Goal: Task Accomplishment & Management: Use online tool/utility

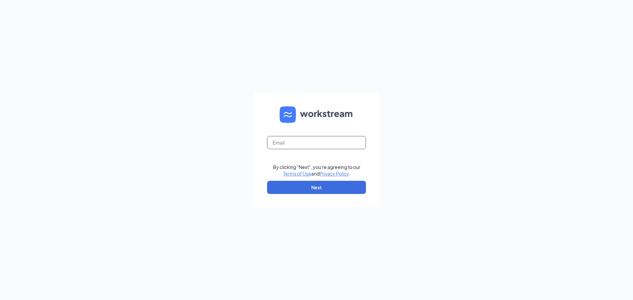
click at [315, 144] on input "text" at bounding box center [316, 142] width 99 height 13
type input "[EMAIL_ADDRESS][DOMAIN_NAME]"
click at [326, 193] on button "Next" at bounding box center [316, 187] width 99 height 13
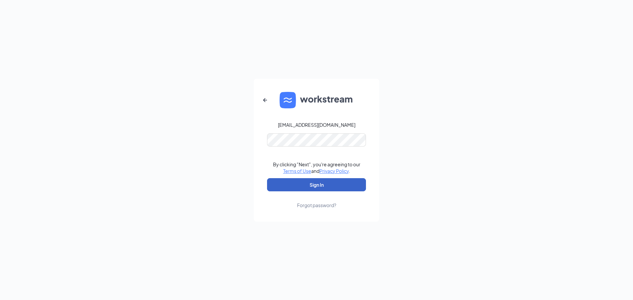
click at [319, 184] on button "Sign In" at bounding box center [316, 184] width 99 height 13
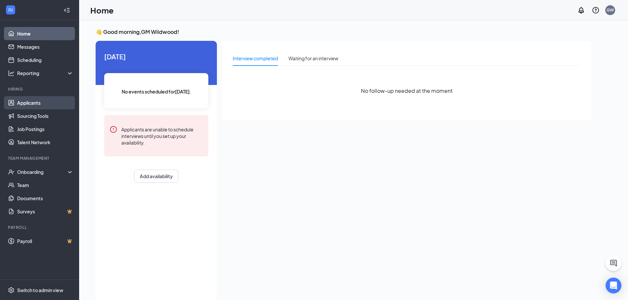
click at [35, 99] on link "Applicants" at bounding box center [45, 102] width 56 height 13
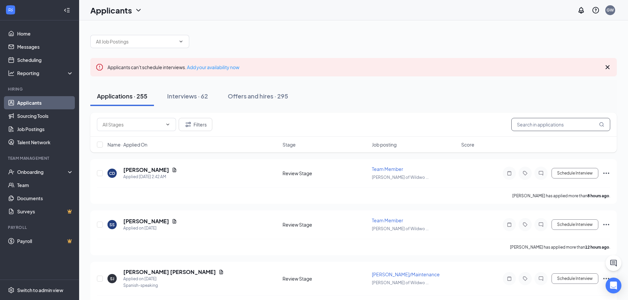
click at [552, 124] on input "text" at bounding box center [560, 124] width 99 height 13
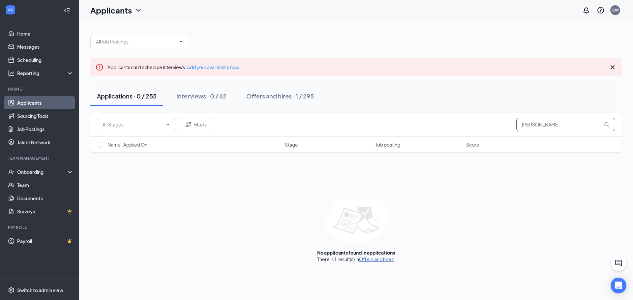
type input "[PERSON_NAME]"
click at [373, 261] on link "Offers and hires" at bounding box center [376, 259] width 35 height 6
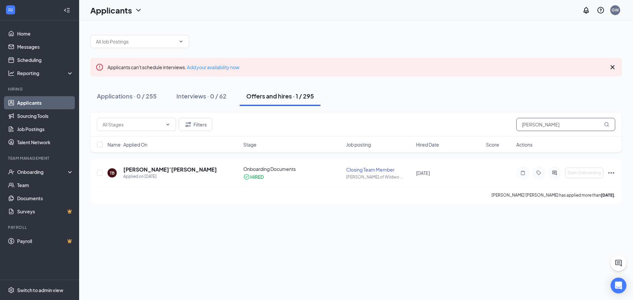
click at [544, 123] on input "[PERSON_NAME]" at bounding box center [565, 124] width 99 height 13
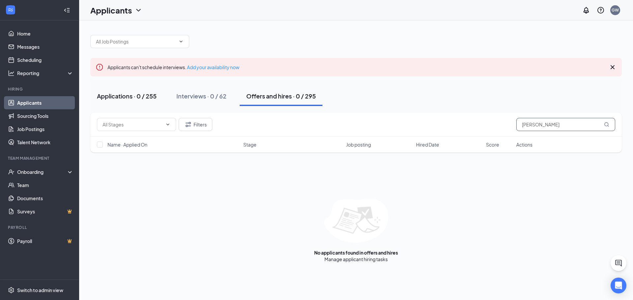
type input "[PERSON_NAME]"
click at [137, 96] on div "Applications · 0 / 255" at bounding box center [127, 96] width 60 height 8
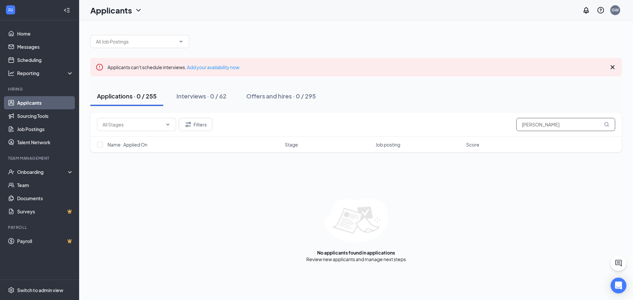
drag, startPoint x: 574, startPoint y: 125, endPoint x: 589, endPoint y: 126, distance: 14.5
click at [575, 125] on input "[PERSON_NAME]" at bounding box center [565, 124] width 99 height 13
drag, startPoint x: 609, startPoint y: 120, endPoint x: 607, endPoint y: 124, distance: 4.5
click at [607, 124] on span "[PERSON_NAME]" at bounding box center [565, 124] width 99 height 13
click at [607, 124] on icon "MagnifyingGlass" at bounding box center [606, 124] width 5 height 5
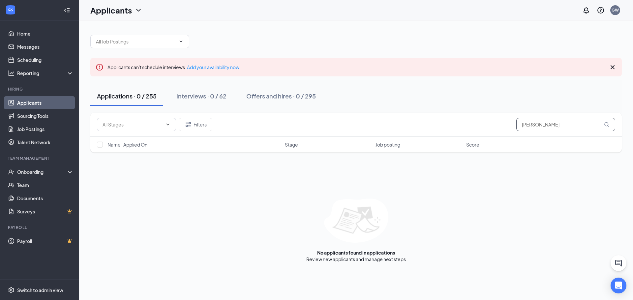
click at [605, 126] on icon "MagnifyingGlass" at bounding box center [606, 124] width 5 height 5
click at [606, 123] on icon "MagnifyingGlass" at bounding box center [606, 124] width 5 height 5
click at [206, 251] on div "No applicants found in applications Review new applicants and manage next steps" at bounding box center [355, 231] width 531 height 64
click at [42, 103] on link "Applicants" at bounding box center [45, 102] width 56 height 13
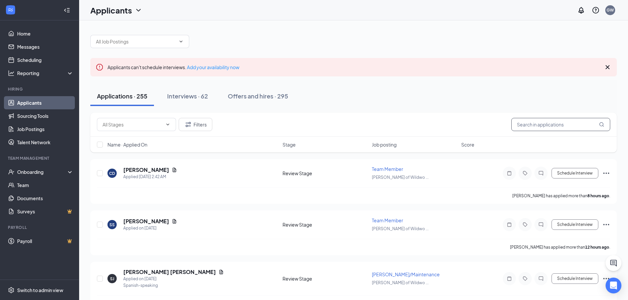
click at [561, 127] on input "bryant smith" at bounding box center [560, 124] width 99 height 13
click at [601, 126] on icon "MagnifyingGlass" at bounding box center [601, 124] width 4 height 4
click at [572, 126] on input "bryant smith" at bounding box center [560, 124] width 99 height 13
click at [601, 124] on icon "MagnifyingGlass" at bounding box center [601, 124] width 5 height 5
click at [554, 126] on input "bryant smith" at bounding box center [560, 124] width 99 height 13
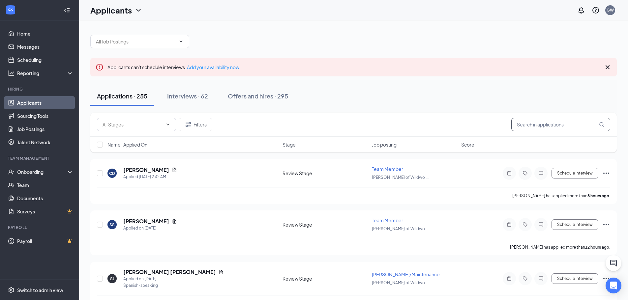
click at [554, 130] on input "bryant smith" at bounding box center [560, 124] width 99 height 13
